Goal: Transaction & Acquisition: Download file/media

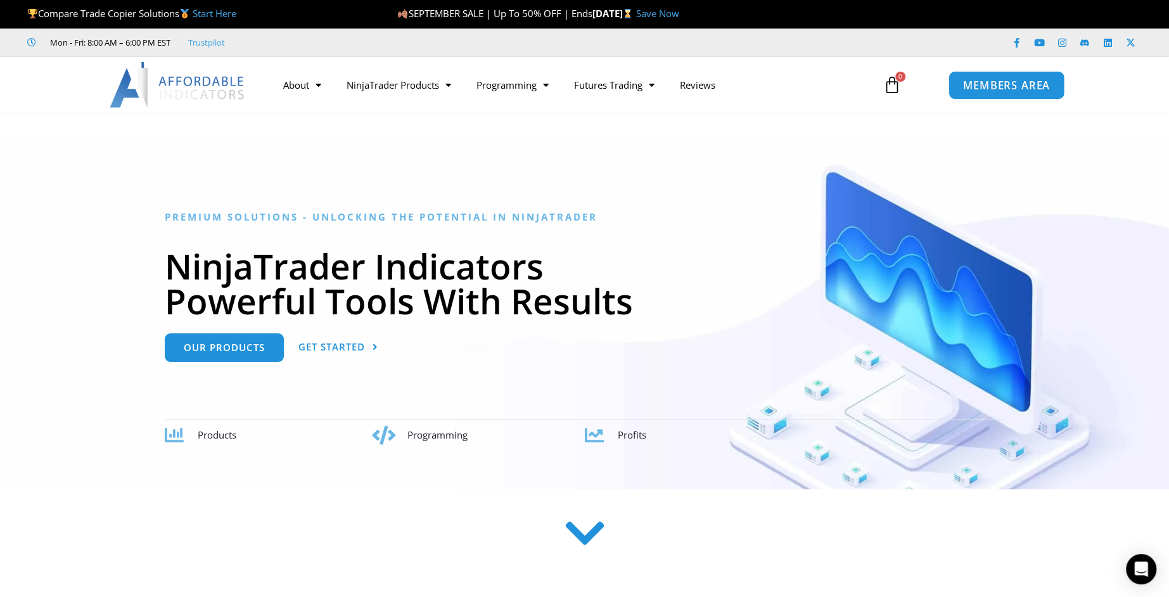
click at [1001, 81] on span "MEMBERS AREA" at bounding box center [1006, 85] width 87 height 11
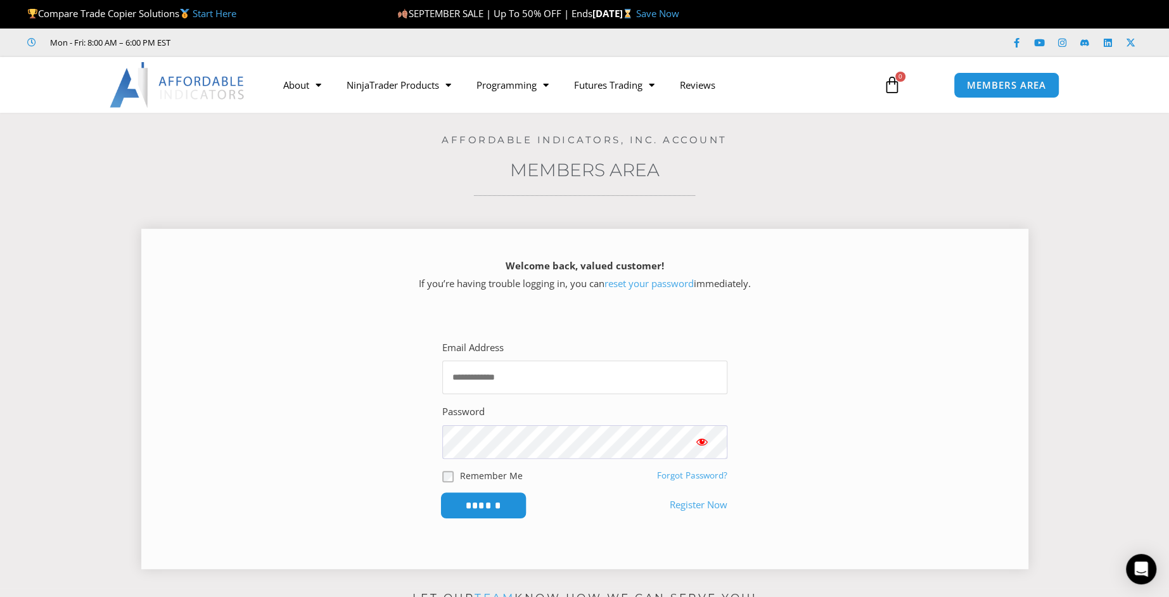
type input "**********"
click at [485, 502] on input "******" at bounding box center [483, 505] width 87 height 27
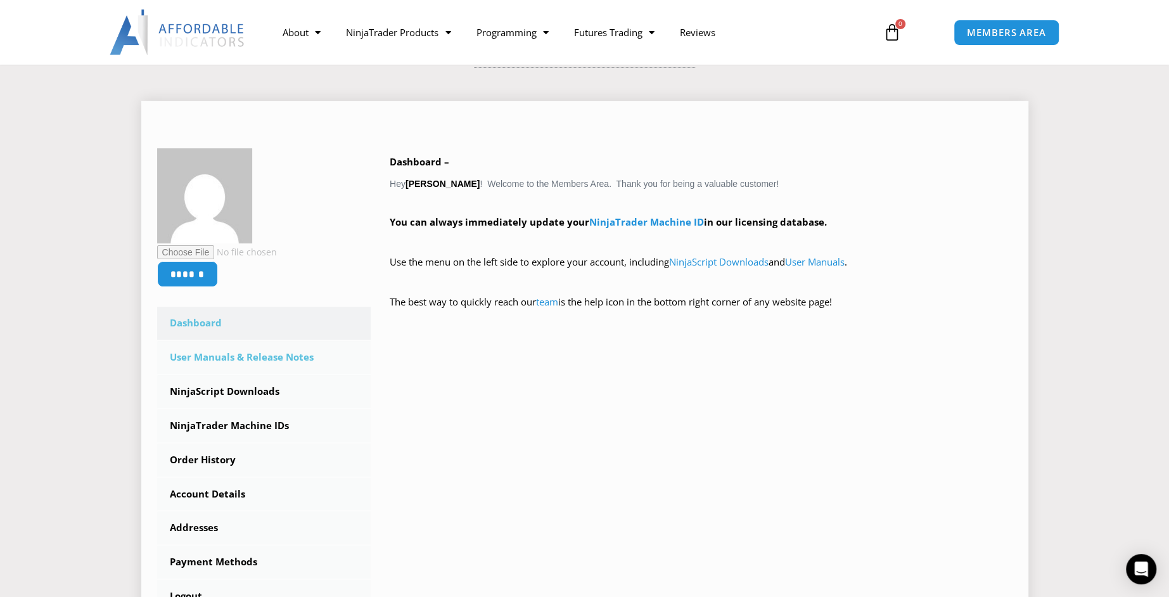
scroll to position [63, 0]
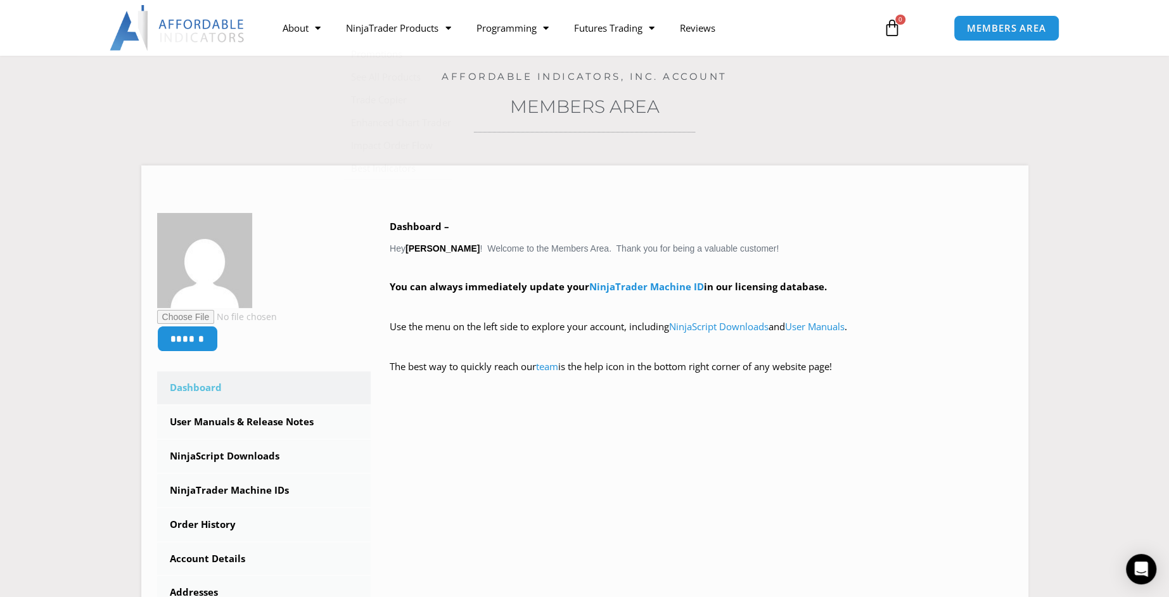
click at [559, 108] on link "Members Area" at bounding box center [585, 107] width 150 height 22
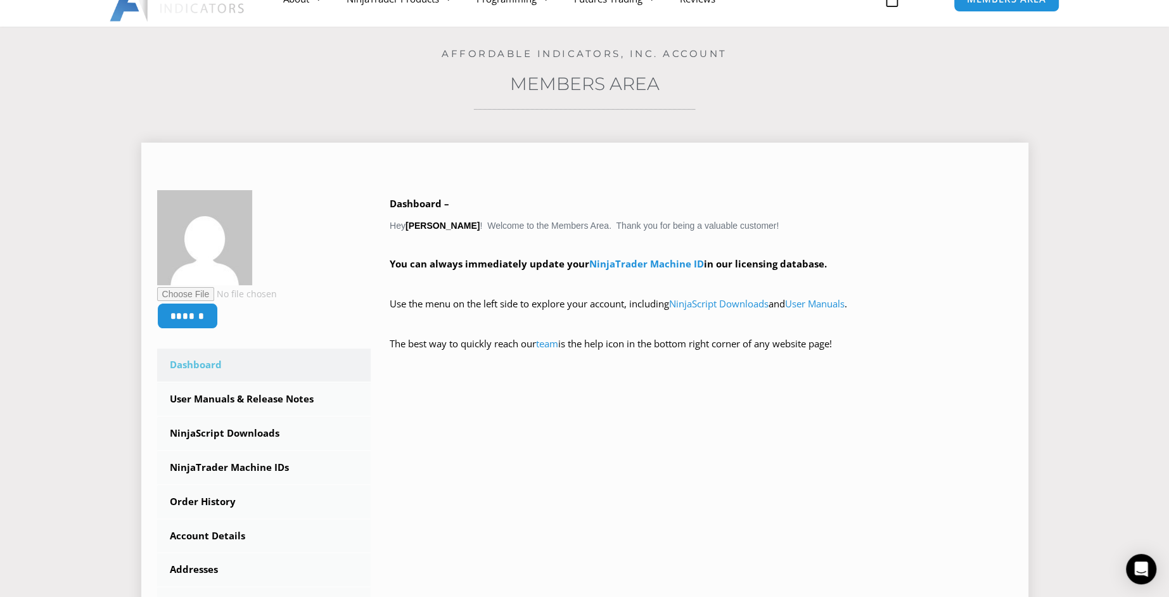
scroll to position [190, 0]
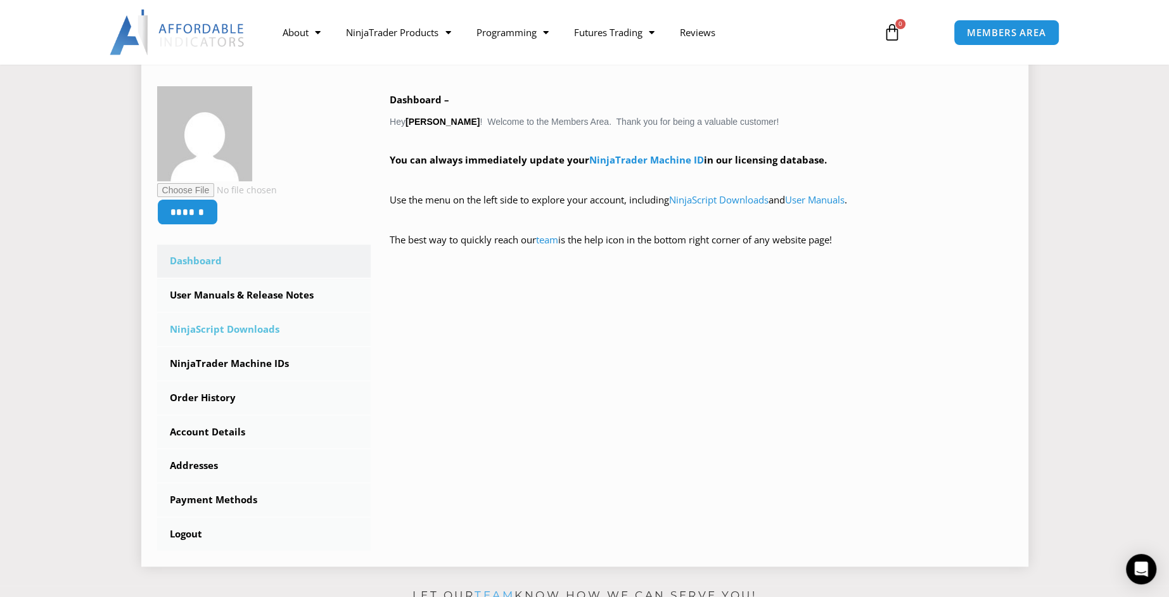
click at [255, 328] on link "NinjaScript Downloads" at bounding box center [264, 329] width 214 height 33
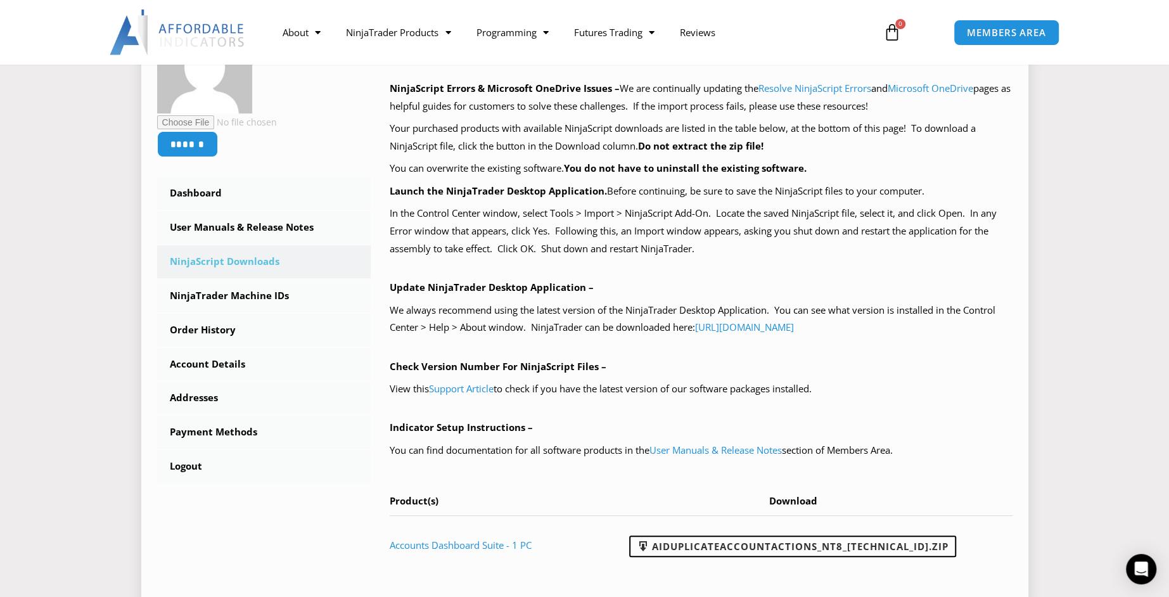
scroll to position [317, 0]
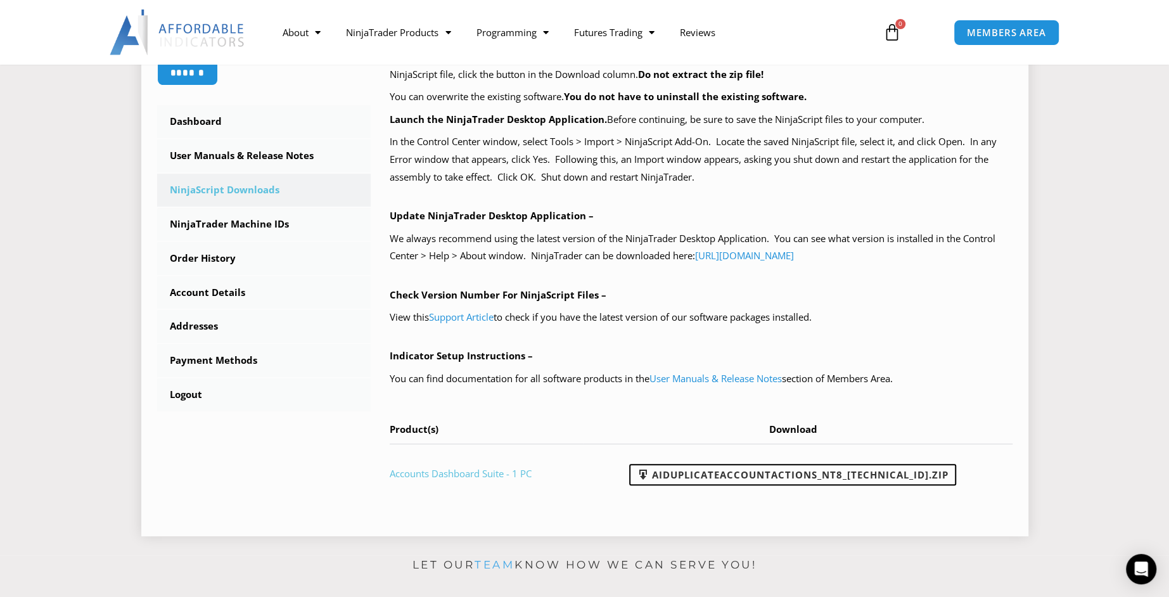
click at [496, 472] on link "Accounts Dashboard Suite - 1 PC" at bounding box center [461, 473] width 142 height 13
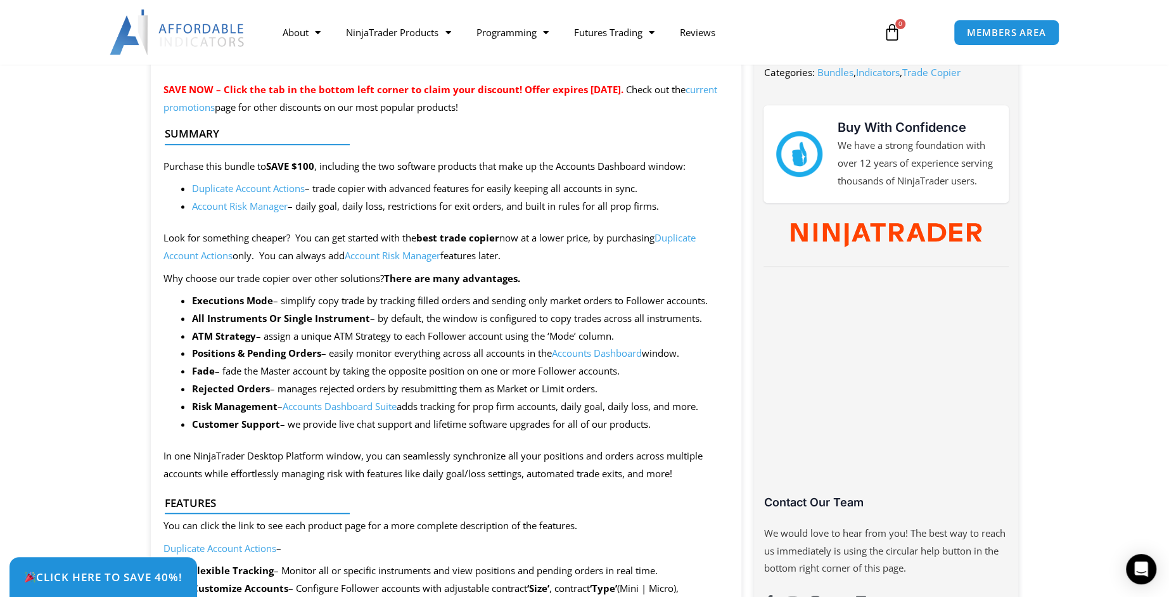
scroll to position [570, 0]
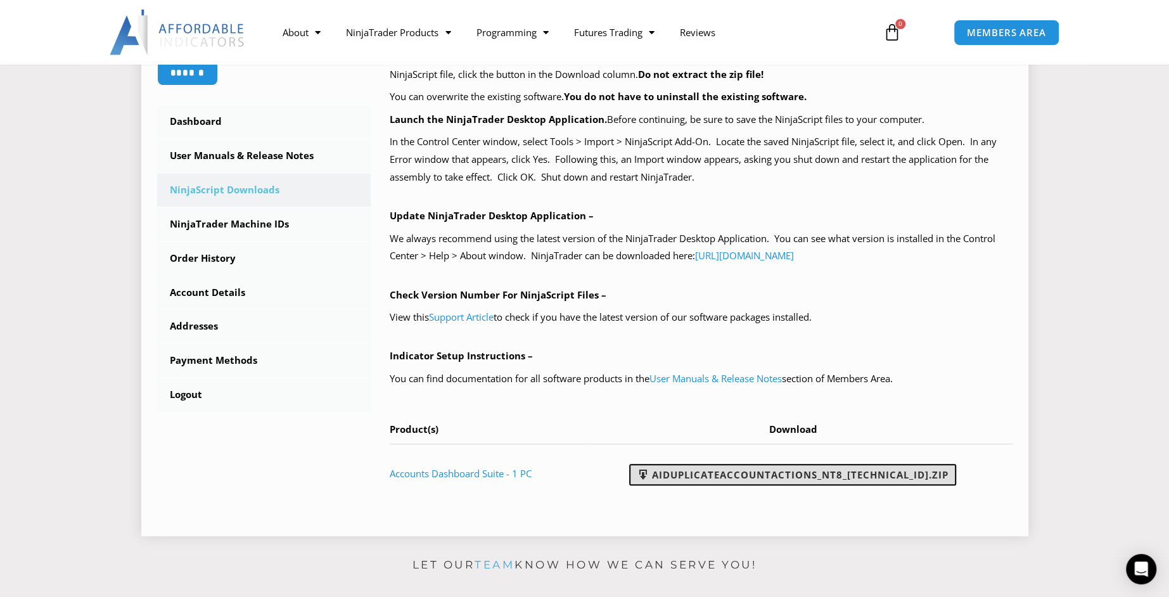
click at [714, 480] on link "AIDuplicateAccountActions_NT8_[TECHNICAL_ID].zip" at bounding box center [792, 475] width 327 height 22
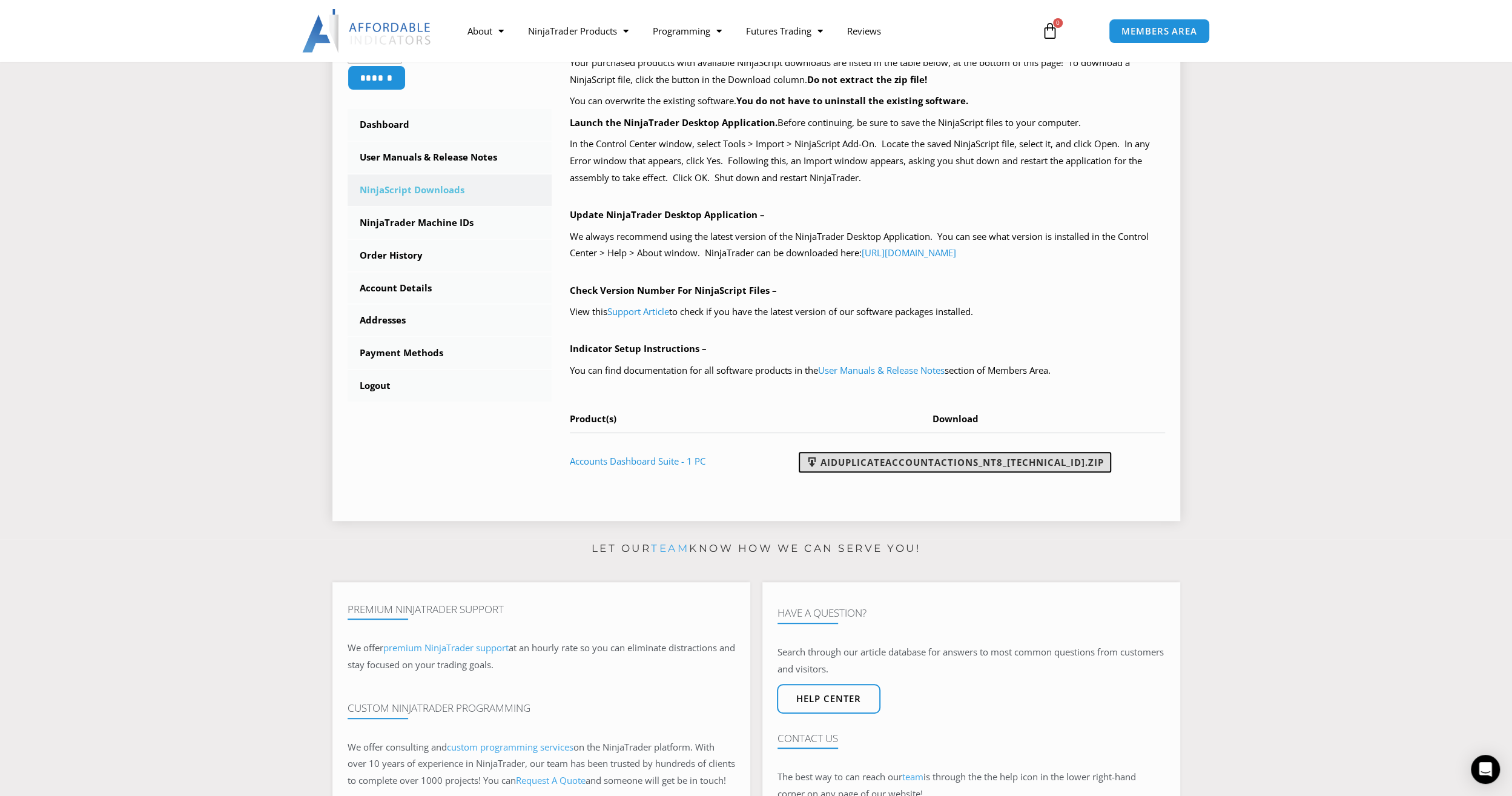
click at [911, 459] on link "AIDuplicateAccountActions_NT8_[TECHNICAL_ID].zip" at bounding box center [955, 463] width 313 height 21
